Goal: Check status: Check status

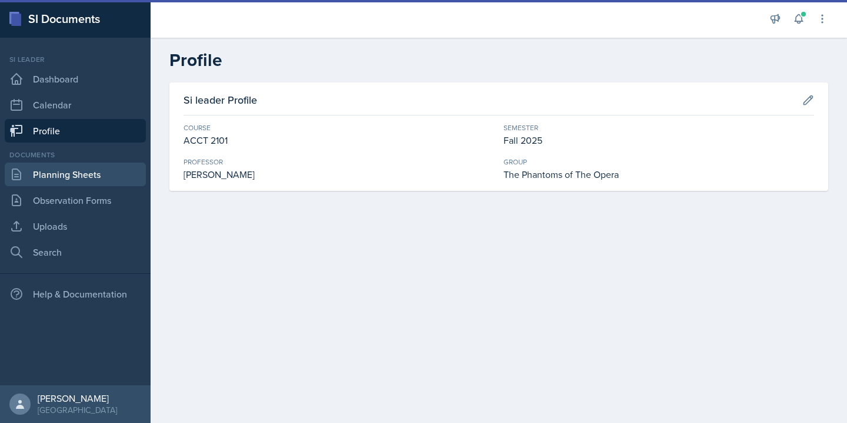
click at [85, 178] on link "Planning Sheets" at bounding box center [75, 174] width 141 height 24
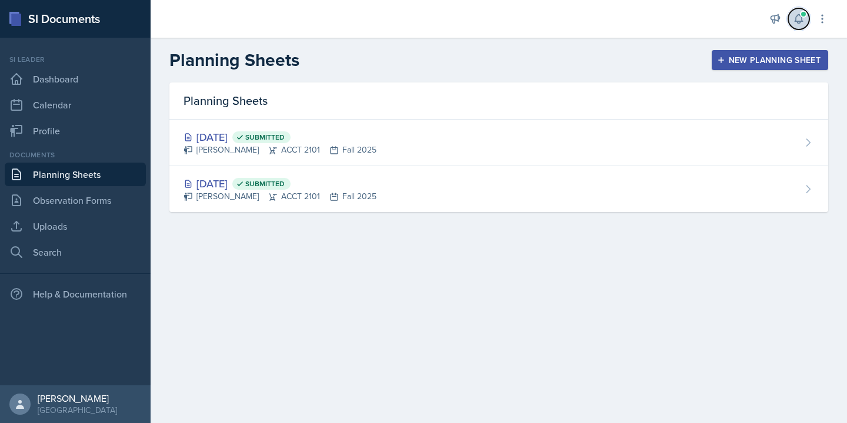
click at [790, 19] on button at bounding box center [799, 18] width 21 height 21
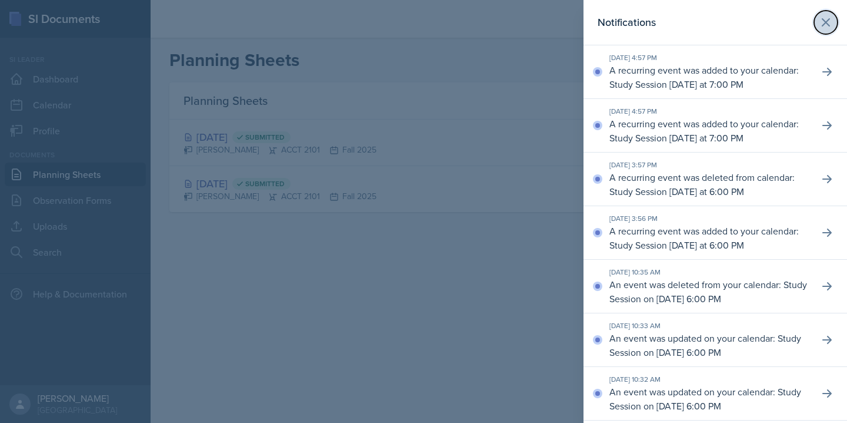
click at [830, 16] on icon at bounding box center [826, 22] width 14 height 14
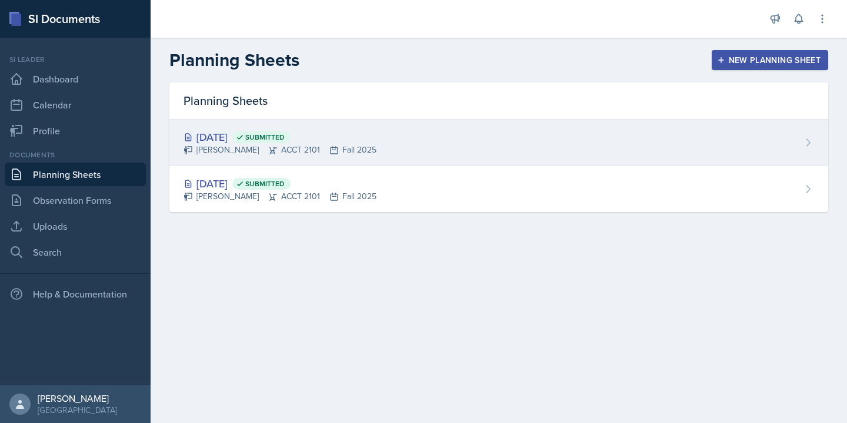
click at [471, 160] on div "[DATE] Submitted [PERSON_NAME] ACCT 2101 Fall 2025" at bounding box center [498, 142] width 659 height 46
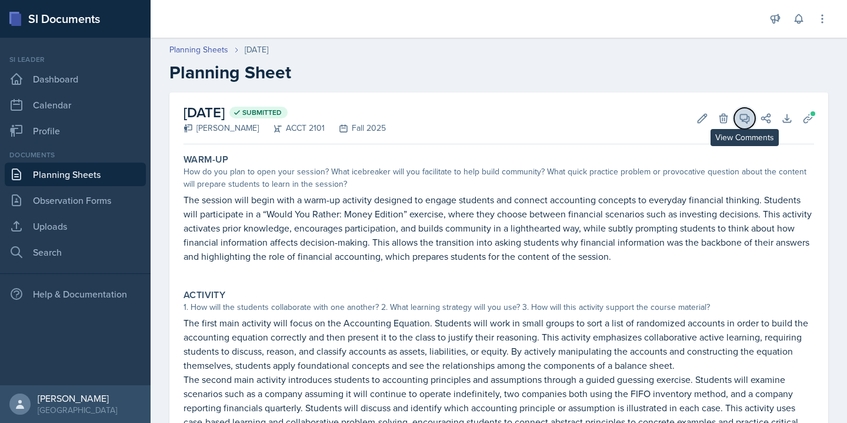
click at [743, 119] on icon at bounding box center [745, 118] width 9 height 9
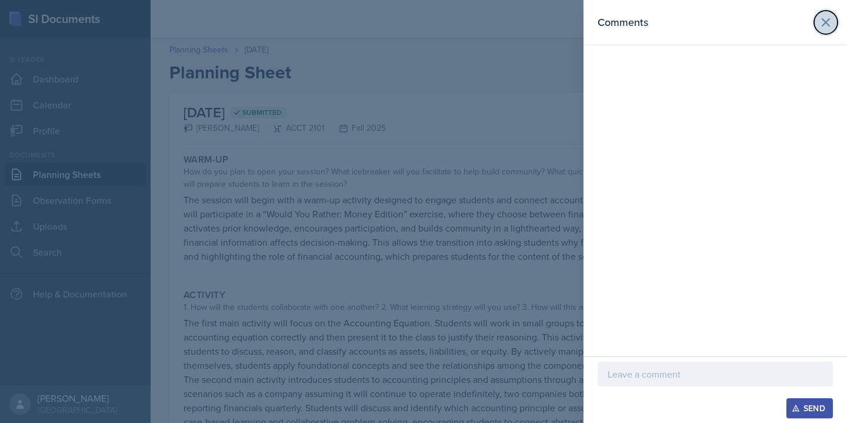
click at [829, 16] on icon at bounding box center [826, 22] width 14 height 14
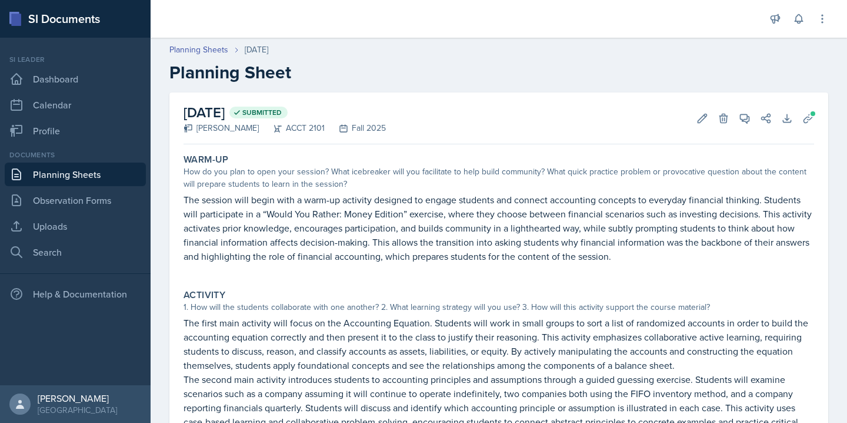
click at [74, 175] on link "Planning Sheets" at bounding box center [75, 174] width 141 height 24
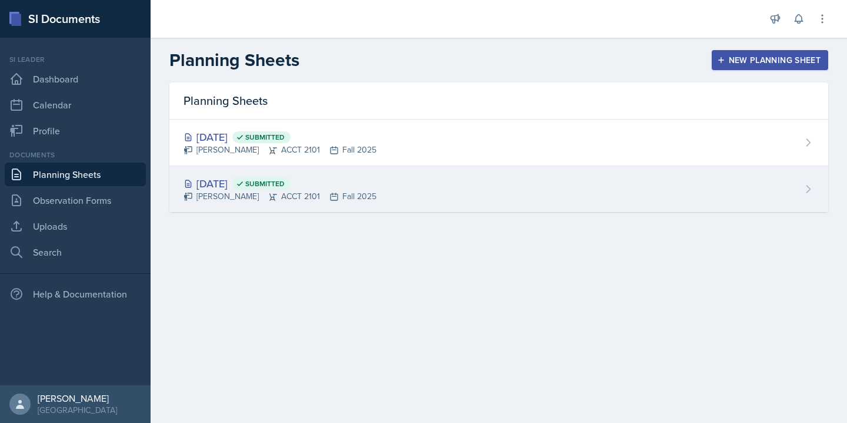
click at [500, 202] on div "[DATE] Submitted [PERSON_NAME] ACCT 2101 Fall 2025" at bounding box center [498, 189] width 659 height 46
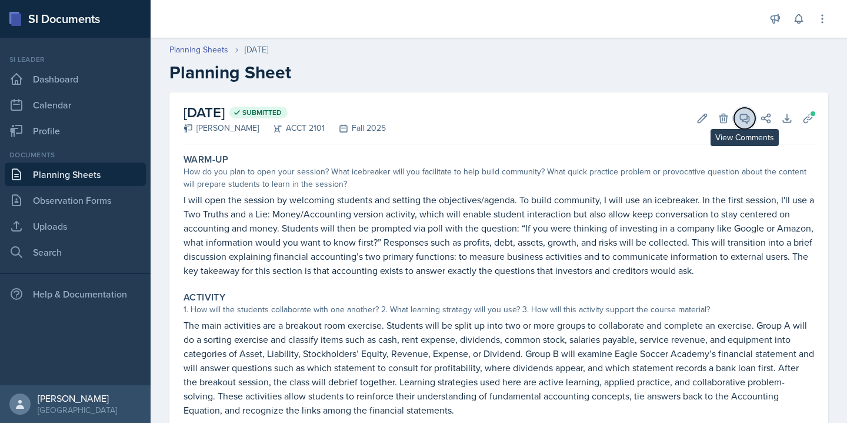
click at [746, 123] on icon at bounding box center [745, 118] width 12 height 12
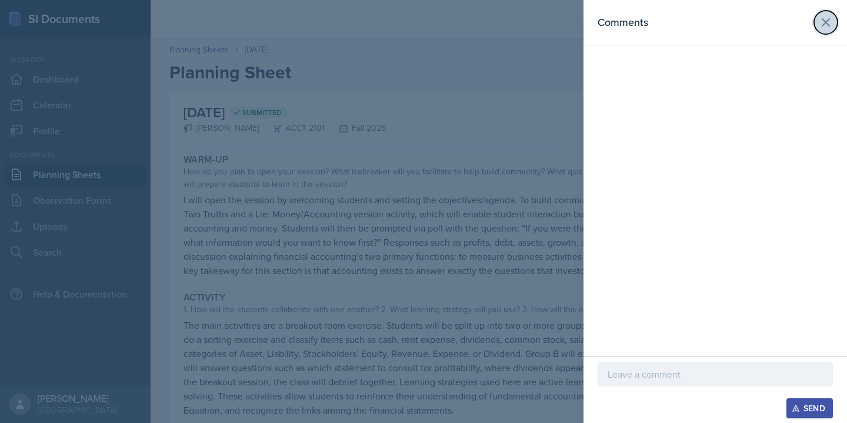
click at [827, 26] on icon at bounding box center [826, 22] width 14 height 14
